Goal: Download file/media

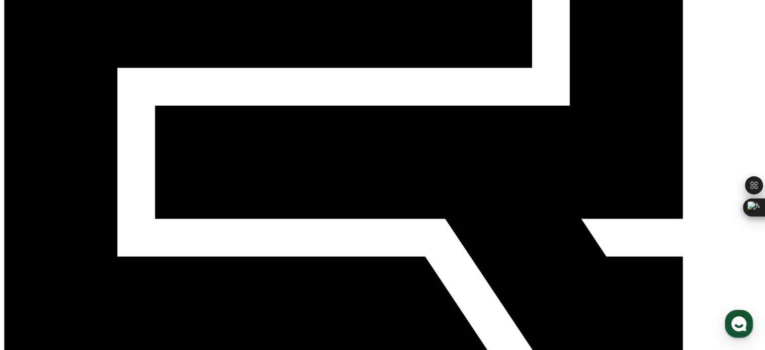
scroll to position [201, 0]
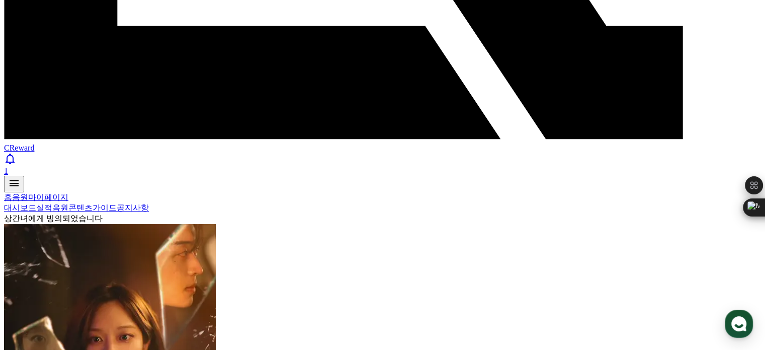
scroll to position [501, 0]
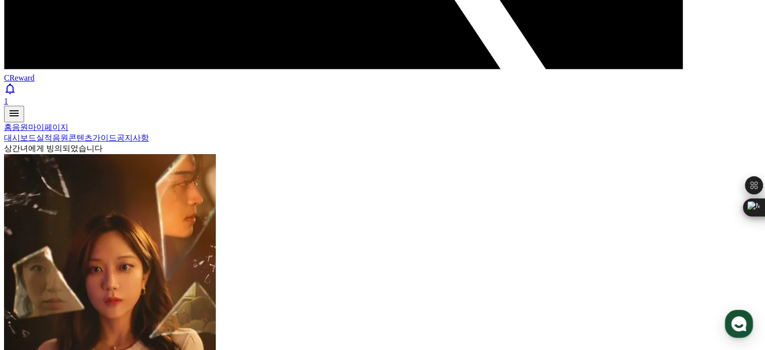
select select "**********"
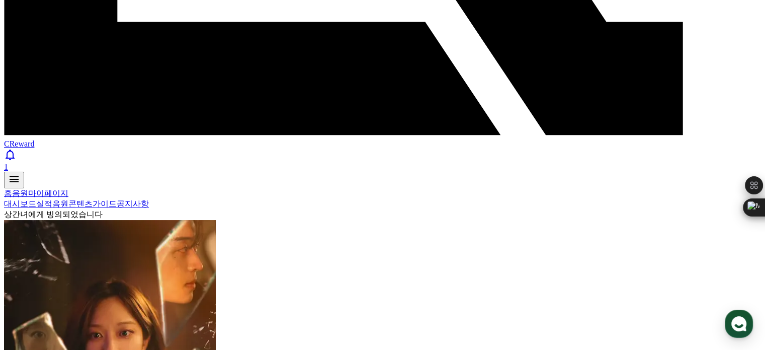
scroll to position [400, 0]
